Goal: Task Accomplishment & Management: Use online tool/utility

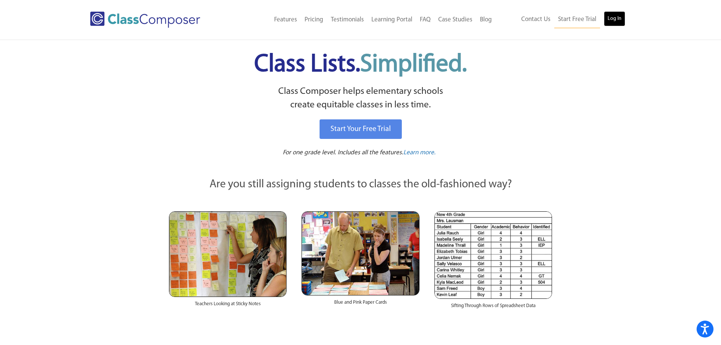
click at [609, 13] on link "Log In" at bounding box center [614, 18] width 21 height 15
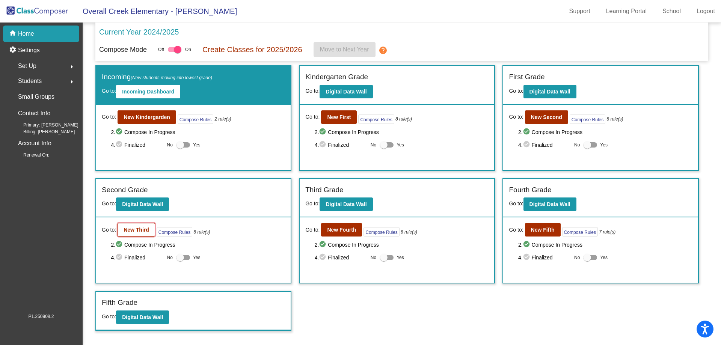
click at [127, 228] on b "New Third" at bounding box center [137, 230] width 26 height 6
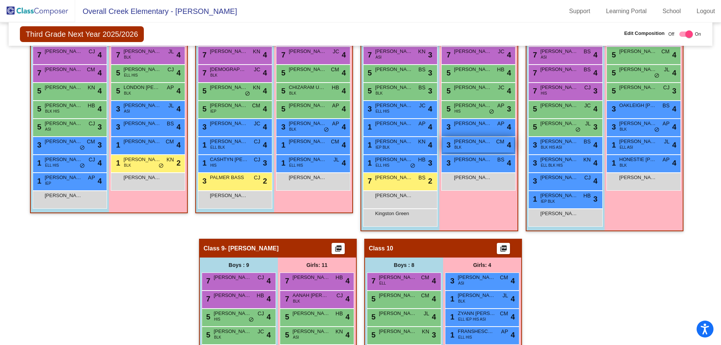
scroll to position [515, 0]
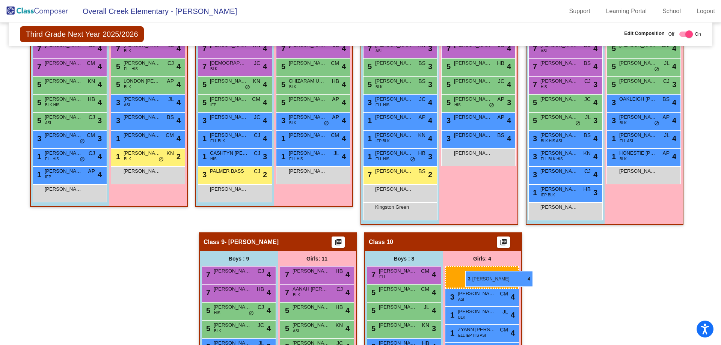
drag, startPoint x: 463, startPoint y: 140, endPoint x: 465, endPoint y: 271, distance: 131.0
click at [465, 271] on body "Accessibility Screen-Reader Guide, Feedback, and Issue Reporting | New window O…" at bounding box center [360, 172] width 721 height 345
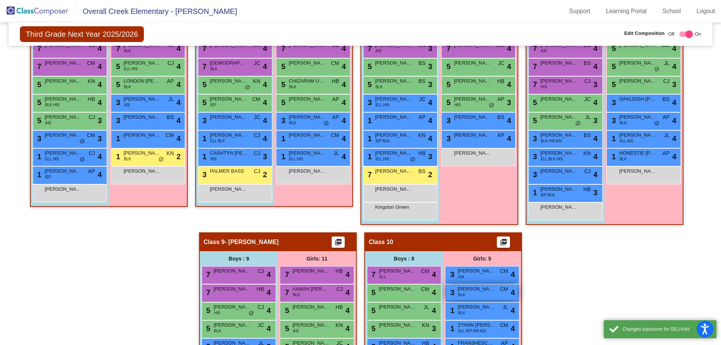
click at [483, 300] on div "3 DELIYAH STEVERSON BLK CM lock do_not_disturb_alt 4" at bounding box center [482, 293] width 74 height 18
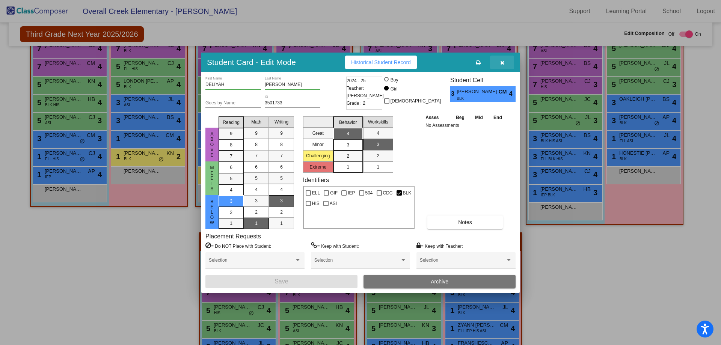
click at [503, 62] on icon "button" at bounding box center [502, 62] width 4 height 5
